Goal: Transaction & Acquisition: Purchase product/service

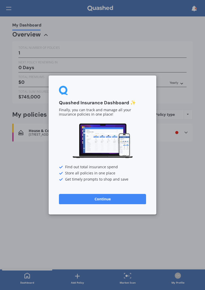
click at [125, 199] on button "Continue" at bounding box center [102, 199] width 87 height 10
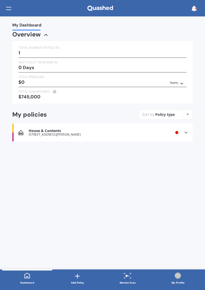
click at [186, 132] on icon at bounding box center [186, 132] width 5 height 5
click at [153, 203] on div "My Dashboard Overview TOTAL NUMBER OF POLICIES 1 NEXT POLICY RENEWING [DATE] TO…" at bounding box center [102, 142] width 205 height 253
click at [186, 132] on icon at bounding box center [186, 132] width 5 height 5
click at [186, 146] on icon at bounding box center [186, 145] width 4 height 3
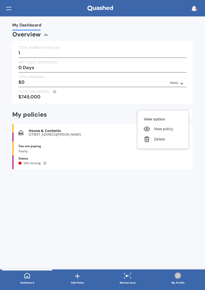
click at [167, 142] on div "Delete" at bounding box center [163, 139] width 51 height 10
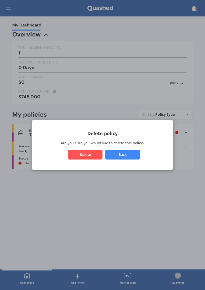
click at [88, 157] on button "Delete" at bounding box center [85, 155] width 35 height 10
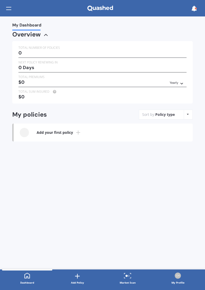
click at [126, 280] on div "Market Scan" at bounding box center [128, 282] width 16 height 5
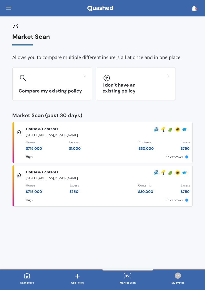
click at [156, 81] on div at bounding box center [136, 78] width 67 height 8
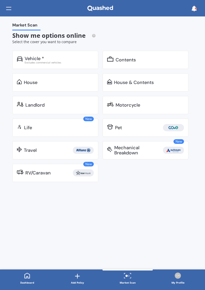
click at [149, 62] on div "Contents" at bounding box center [150, 59] width 69 height 5
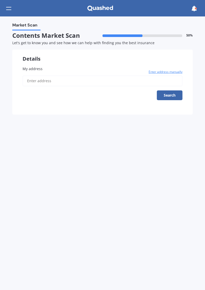
click at [120, 83] on input "My address" at bounding box center [103, 81] width 160 height 11
type input "[STREET_ADDRESS][PERSON_NAME]"
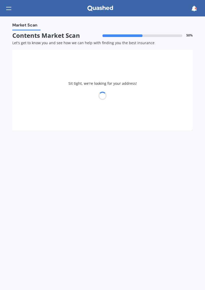
select select "30"
select select "12"
select select "1988"
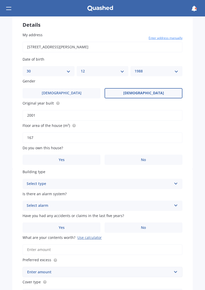
scroll to position [35, 0]
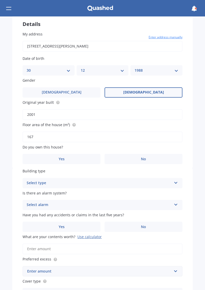
click at [85, 156] on label "Yes" at bounding box center [62, 159] width 78 height 10
click at [0, 0] on input "Yes" at bounding box center [0, 0] width 0 height 0
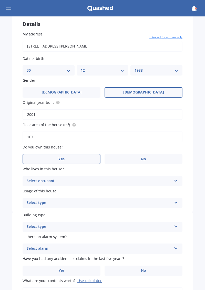
click at [146, 179] on div "Select occupant" at bounding box center [99, 181] width 145 height 6
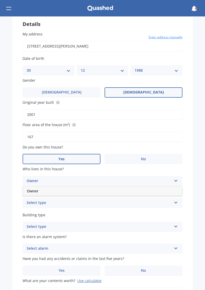
click at [135, 189] on div "Owner" at bounding box center [103, 190] width 160 height 9
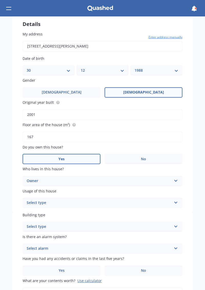
click at [135, 203] on div "Select type" at bounding box center [99, 203] width 145 height 6
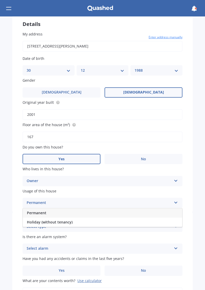
click at [131, 210] on div "Permanent" at bounding box center [103, 212] width 160 height 9
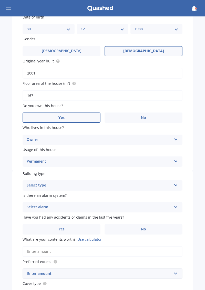
scroll to position [77, 0]
click at [141, 182] on div "Select type" at bounding box center [99, 185] width 145 height 6
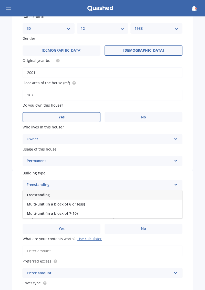
click at [135, 193] on div "Freestanding" at bounding box center [103, 194] width 160 height 9
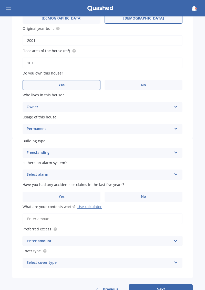
scroll to position [109, 0]
click at [142, 172] on div "Select alarm" at bounding box center [99, 174] width 145 height 6
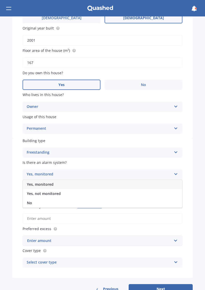
click at [124, 200] on div "No" at bounding box center [103, 202] width 160 height 9
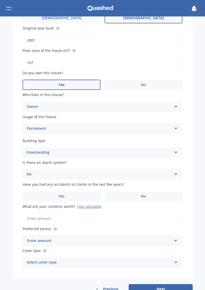
scroll to position [122, 0]
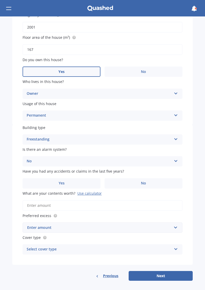
click at [143, 203] on input "What are your contents worth? Use calculator" at bounding box center [103, 205] width 160 height 11
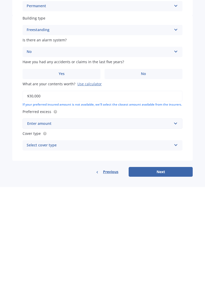
scroll to position [129, 0]
type input "$30,000"
click at [137, 229] on div "Enter amount" at bounding box center [99, 227] width 145 height 6
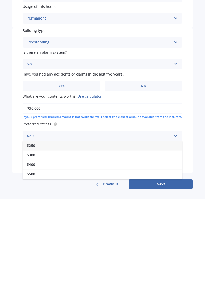
click at [70, 266] on div "$500" at bounding box center [103, 265] width 160 height 10
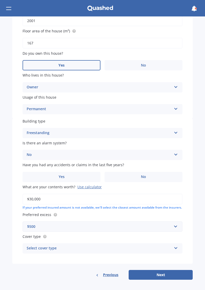
click at [91, 228] on div "$500" at bounding box center [99, 227] width 145 height 6
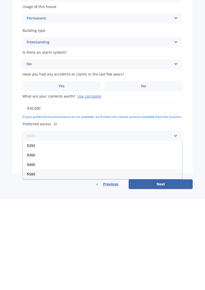
scroll to position [131, 0]
click at [189, 210] on div "Building type Freestanding Freestanding Multi-unit (in a block of 6 or less) Mu…" at bounding box center [102, 190] width 181 height 145
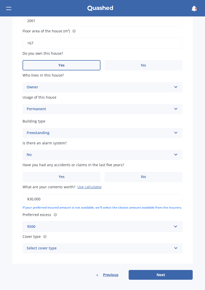
click at [97, 249] on div "Select cover type" at bounding box center [99, 248] width 145 height 6
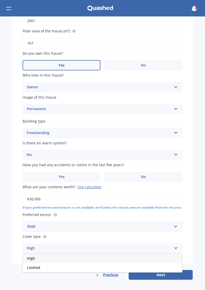
click at [184, 236] on div "Building type Freestanding Freestanding Multi-unit (in a block of 6 or less) Mu…" at bounding box center [102, 190] width 181 height 145
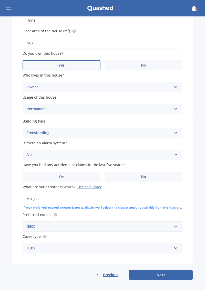
click at [174, 277] on button "Next" at bounding box center [161, 275] width 64 height 10
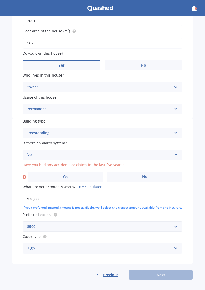
click at [143, 172] on label "No" at bounding box center [145, 177] width 76 height 10
click at [0, 0] on input "No" at bounding box center [0, 0] width 0 height 0
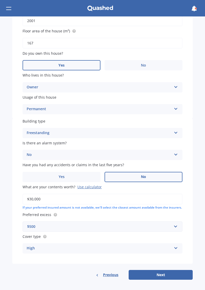
click at [163, 275] on button "Next" at bounding box center [161, 275] width 64 height 10
select select "30"
select select "12"
select select "1988"
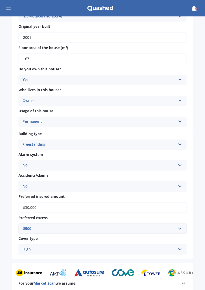
scroll to position [154, 0]
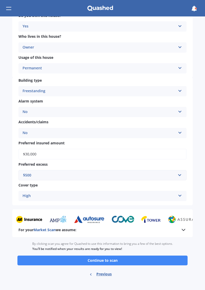
click at [120, 261] on button "Continue to scan" at bounding box center [102, 261] width 171 height 10
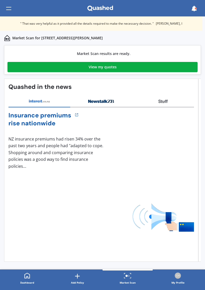
click at [168, 66] on link "View my quotes" at bounding box center [102, 67] width 191 height 10
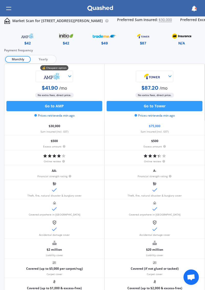
click at [45, 60] on span "Yearly" at bounding box center [43, 59] width 25 height 7
click at [22, 61] on span "Monthly" at bounding box center [17, 59] width 25 height 7
click at [70, 36] on img at bounding box center [66, 36] width 24 height 9
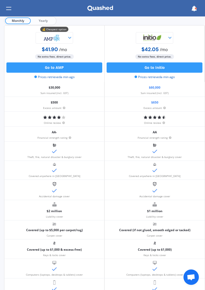
scroll to position [40, 0]
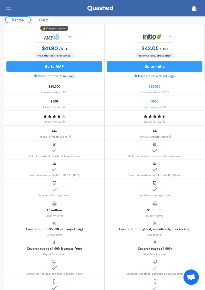
click at [169, 38] on icon at bounding box center [170, 36] width 5 height 5
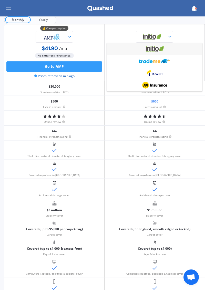
click at [158, 48] on img at bounding box center [154, 49] width 31 height 12
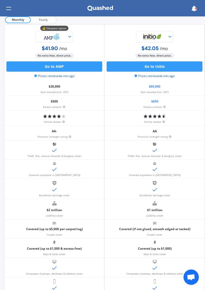
click at [161, 68] on button "Go to Initio" at bounding box center [155, 66] width 96 height 10
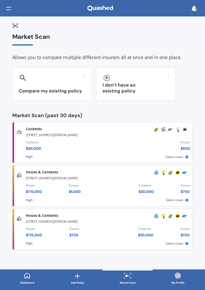
click at [120, 146] on div "Contents $ 30,000 Excess $ 500" at bounding box center [108, 146] width 165 height 17
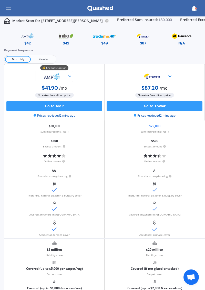
click at [66, 40] on img at bounding box center [66, 36] width 24 height 9
